Goal: Transaction & Acquisition: Download file/media

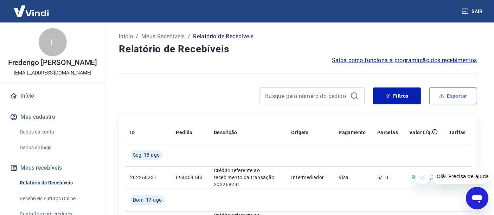
click at [468, 99] on button "Exportar" at bounding box center [453, 96] width 48 height 17
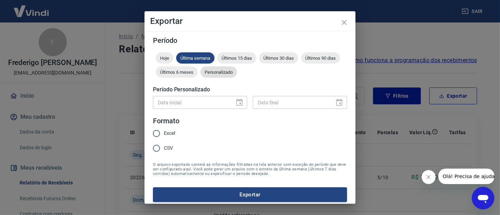
click at [237, 71] on span "Personalizado" at bounding box center [218, 72] width 37 height 5
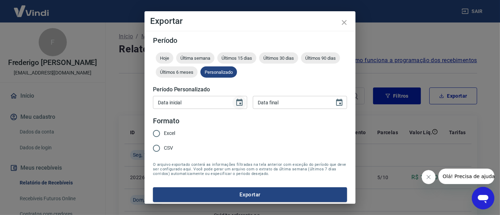
click at [236, 100] on icon "Choose date" at bounding box center [239, 102] width 6 height 7
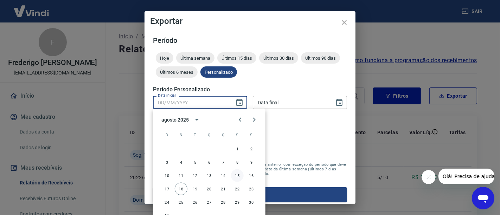
click at [236, 174] on button "15" at bounding box center [237, 175] width 13 height 13
type input "[DATE]"
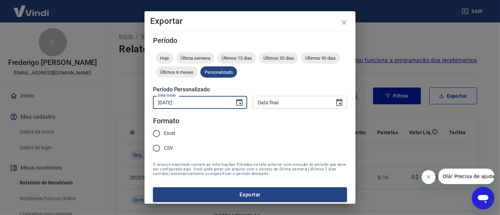
click at [202, 98] on input "[DATE]" at bounding box center [191, 102] width 77 height 13
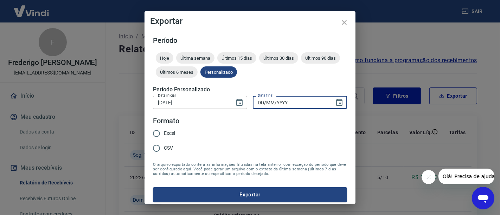
click at [294, 105] on input "DD/MM/YYYY" at bounding box center [291, 102] width 77 height 13
paste input "[DATE]"
type input "[DATE]"
click at [159, 135] on input "Excel" at bounding box center [156, 133] width 15 height 15
radio input "true"
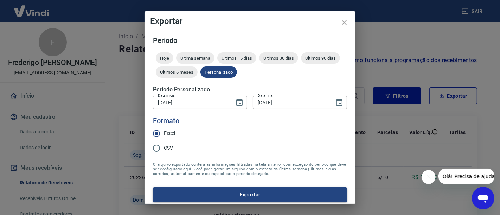
click at [248, 199] on button "Exportar" at bounding box center [250, 194] width 194 height 15
